Goal: Check status: Check status

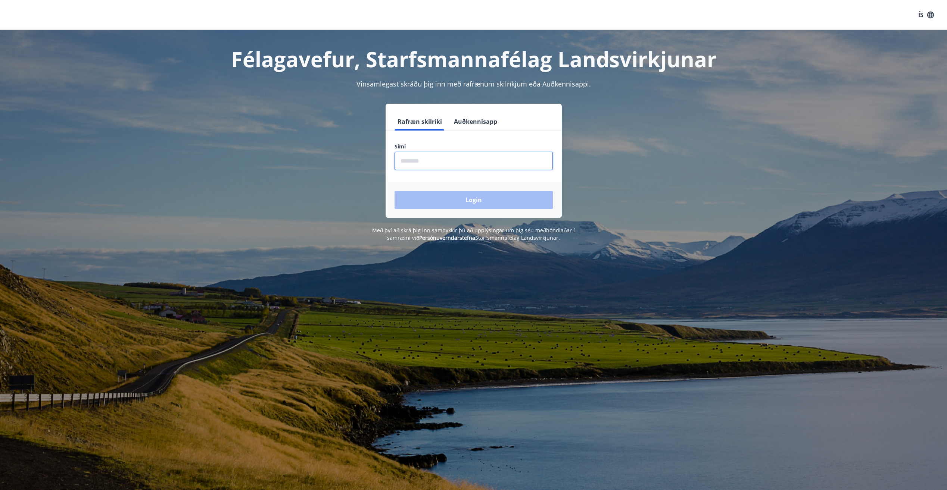
click at [425, 162] on input "phone" at bounding box center [473, 161] width 158 height 18
click at [472, 123] on button "Auðkennisapp" at bounding box center [475, 122] width 49 height 18
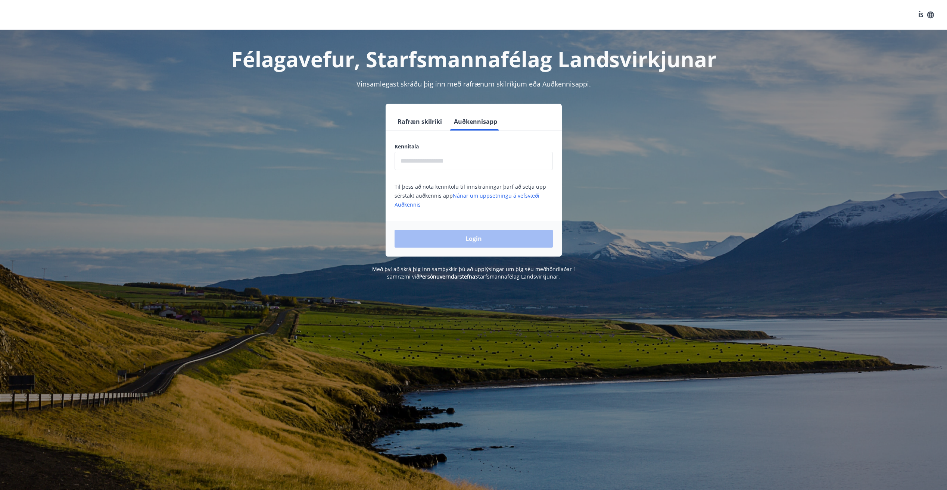
click at [454, 160] on input "text" at bounding box center [473, 161] width 158 height 18
type input "**********"
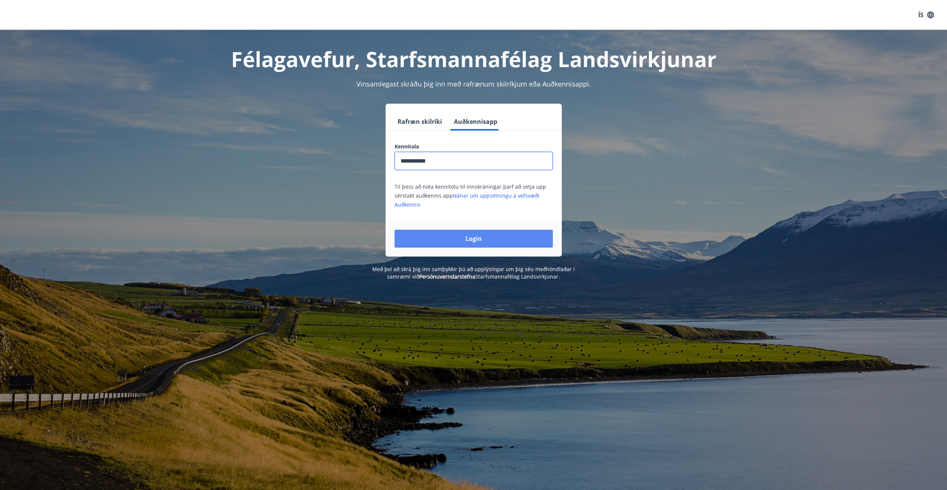
click at [471, 240] on button "Login" at bounding box center [473, 239] width 158 height 18
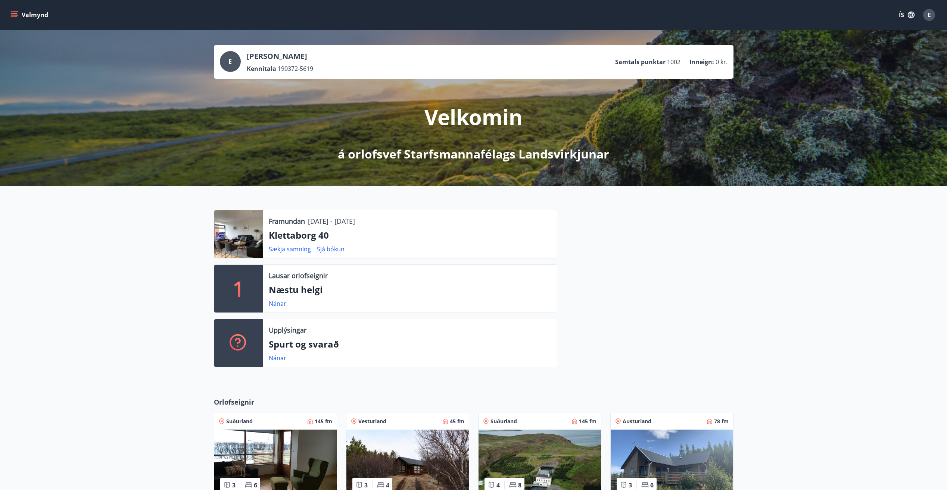
click at [252, 234] on div at bounding box center [238, 234] width 49 height 48
click at [338, 228] on div "Framundan 12.09.2025 - 16.09.2025 Klettaborg 40 Sækja samning Sjá bókun" at bounding box center [410, 234] width 294 height 48
click at [397, 238] on p "Klettaborg 40" at bounding box center [410, 235] width 282 height 13
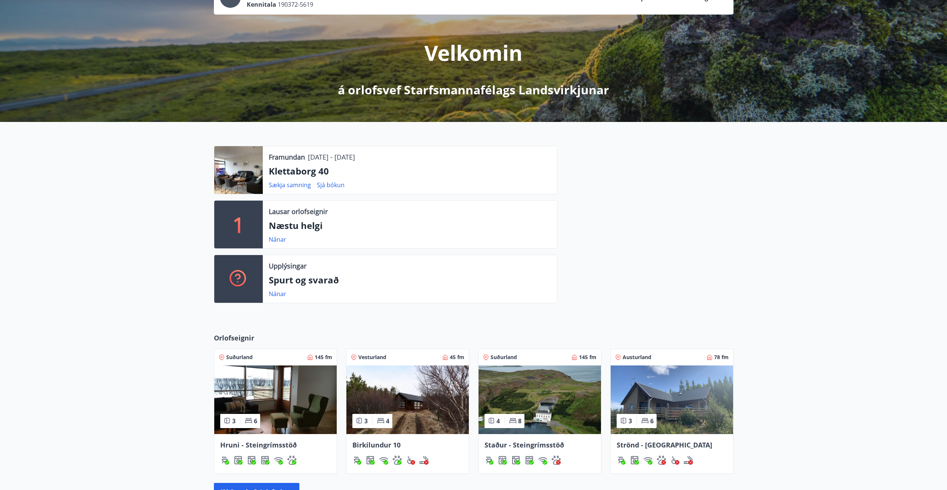
scroll to position [87, 0]
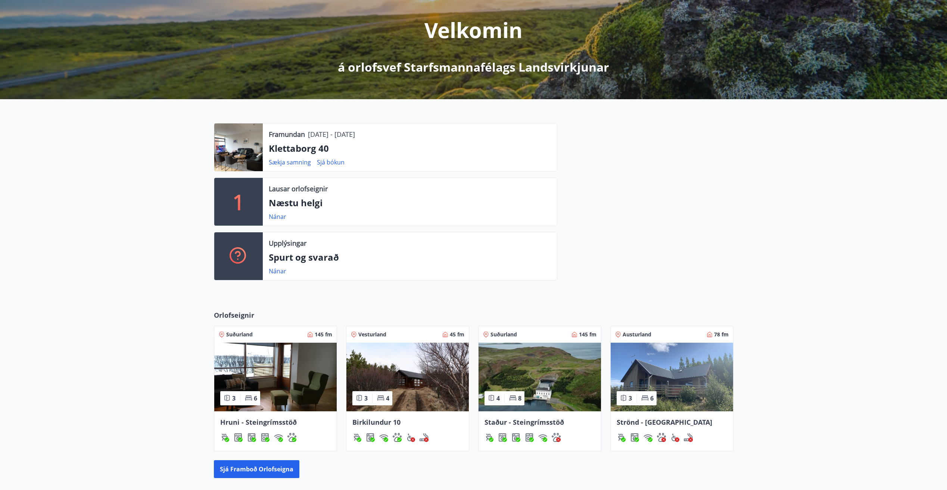
click at [244, 151] on div at bounding box center [238, 148] width 49 height 48
click at [330, 163] on link "Sjá bókun" at bounding box center [331, 162] width 28 height 8
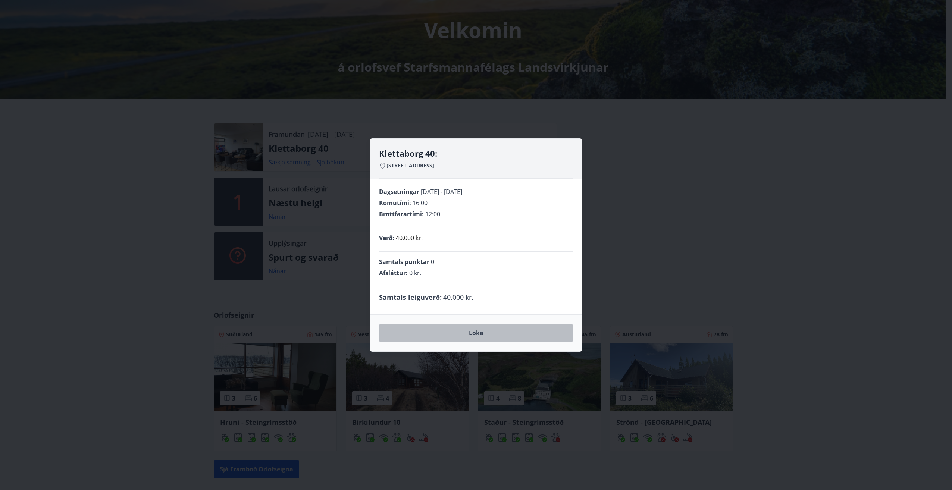
click at [483, 334] on button "Loka" at bounding box center [476, 333] width 194 height 19
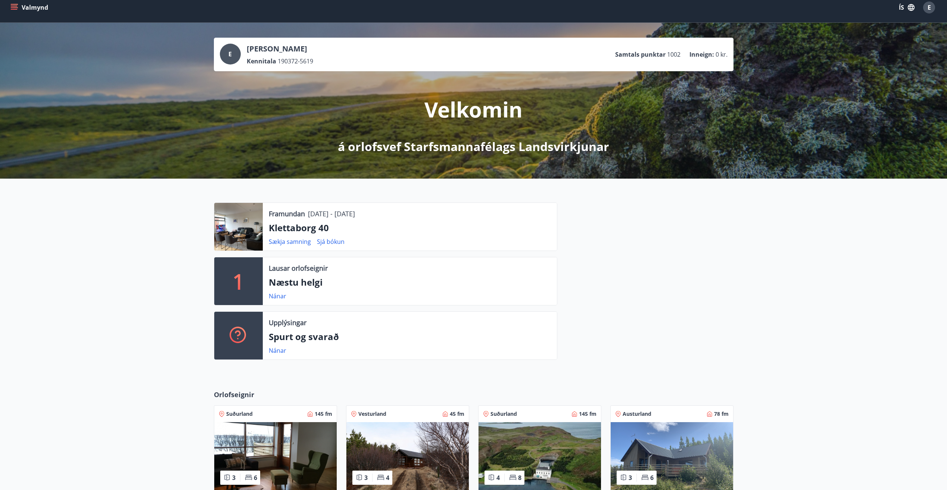
scroll to position [0, 0]
